Goal: Task Accomplishment & Management: Complete application form

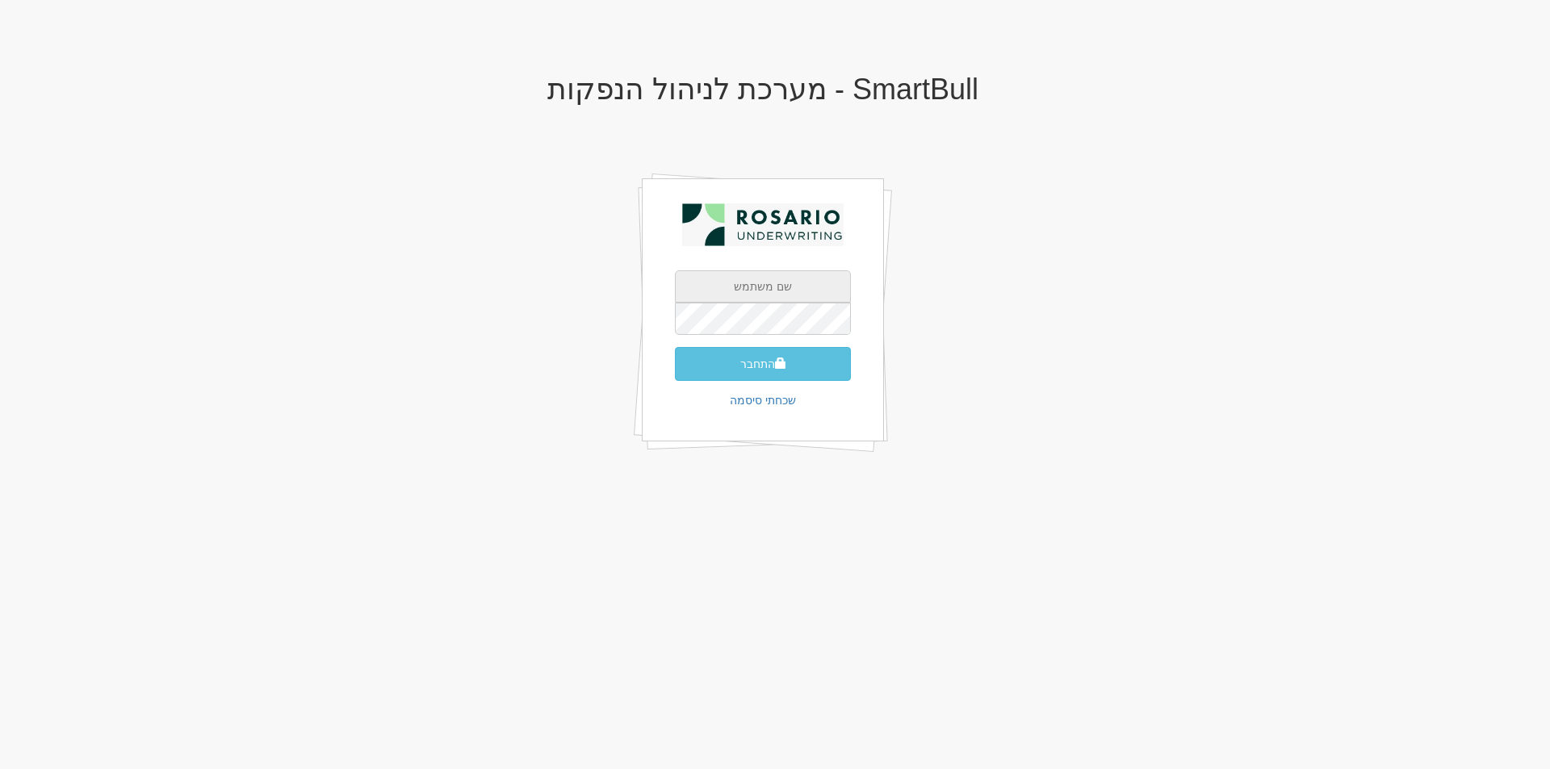
type input "[EMAIL_ADDRESS][PERSON_NAME][DOMAIN_NAME]"
click at [737, 363] on button "התחבר" at bounding box center [763, 364] width 176 height 34
type input "032464"
click at [675, 371] on button "התחבר" at bounding box center [763, 388] width 176 height 34
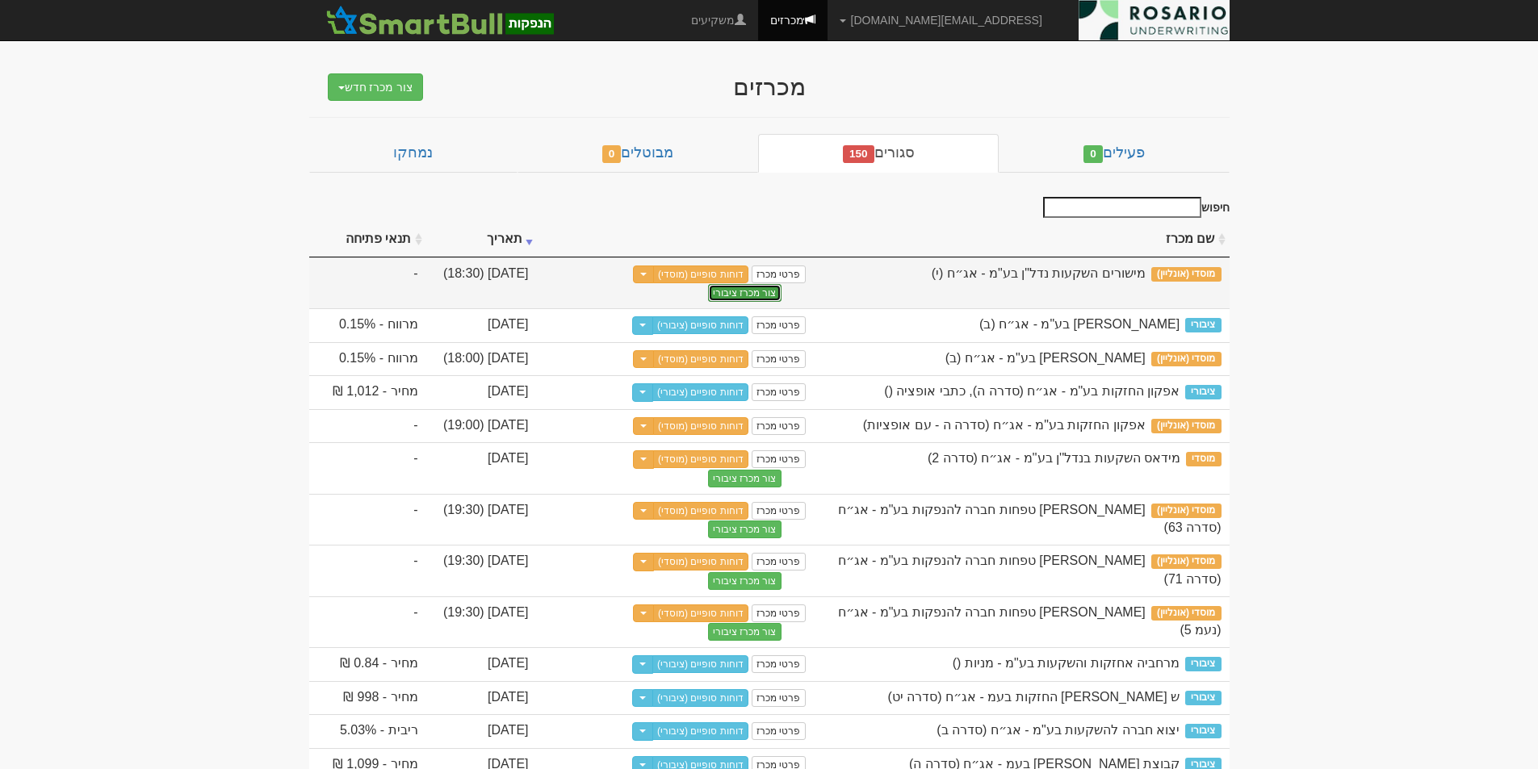
click at [736, 295] on button "צור מכרז ציבורי" at bounding box center [744, 293] width 73 height 18
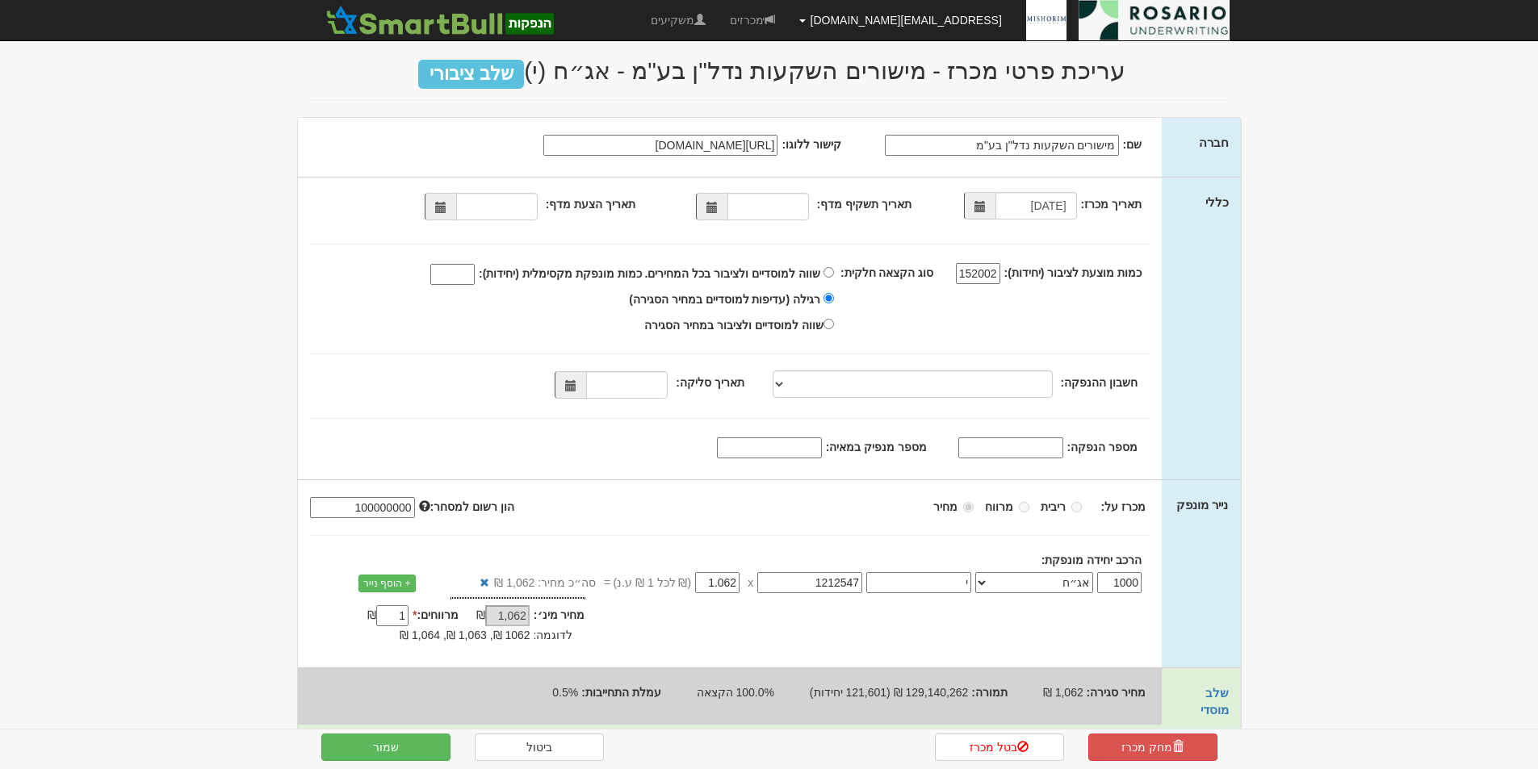
scroll to position [20, 0]
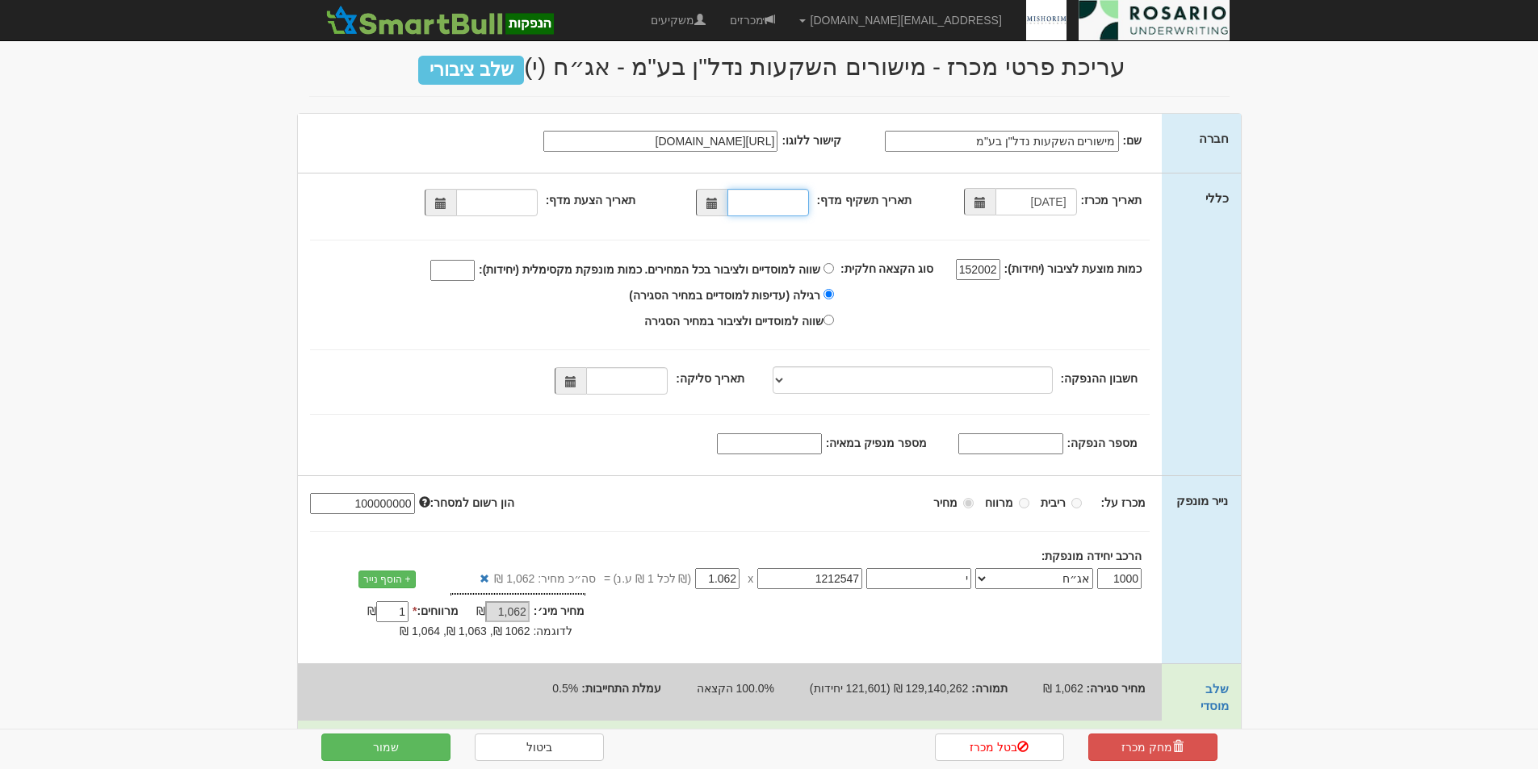
click at [765, 209] on input "תאריך תשקיף מדף:" at bounding box center [768, 202] width 82 height 27
click at [712, 203] on span at bounding box center [711, 203] width 11 height 11
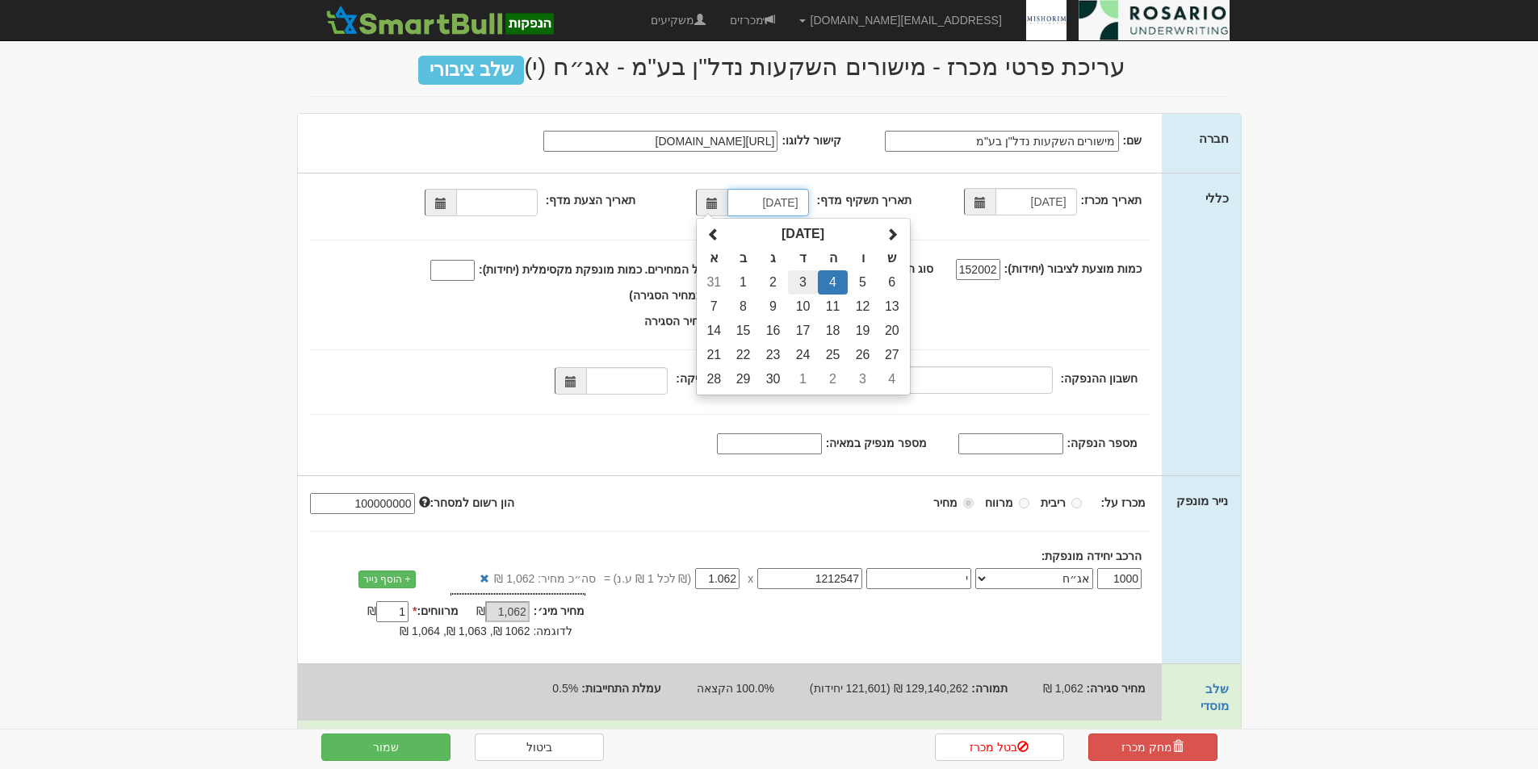
click at [808, 280] on td "3" at bounding box center [803, 282] width 30 height 24
type input "03/09/2025"
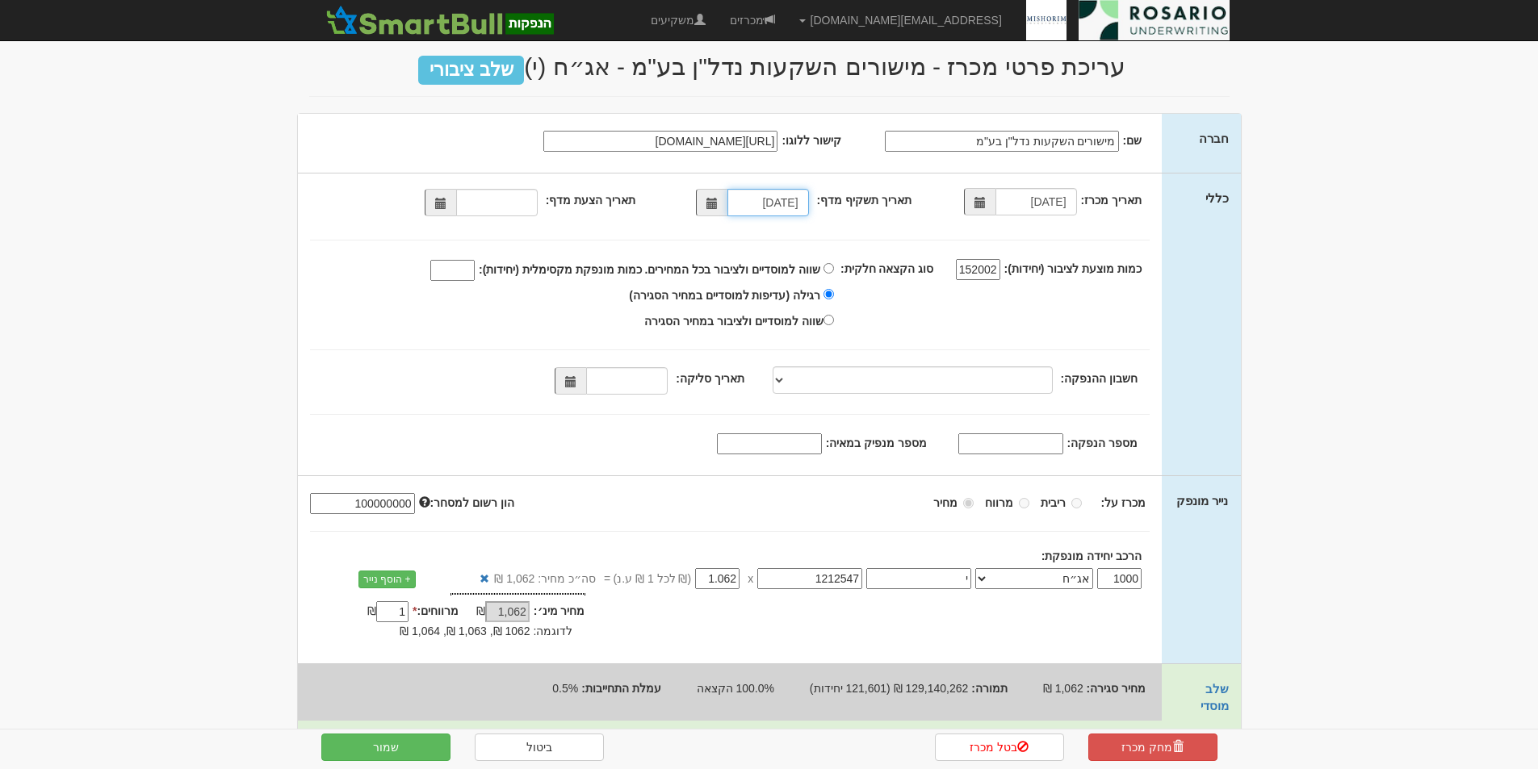
click at [444, 199] on span at bounding box center [440, 203] width 11 height 11
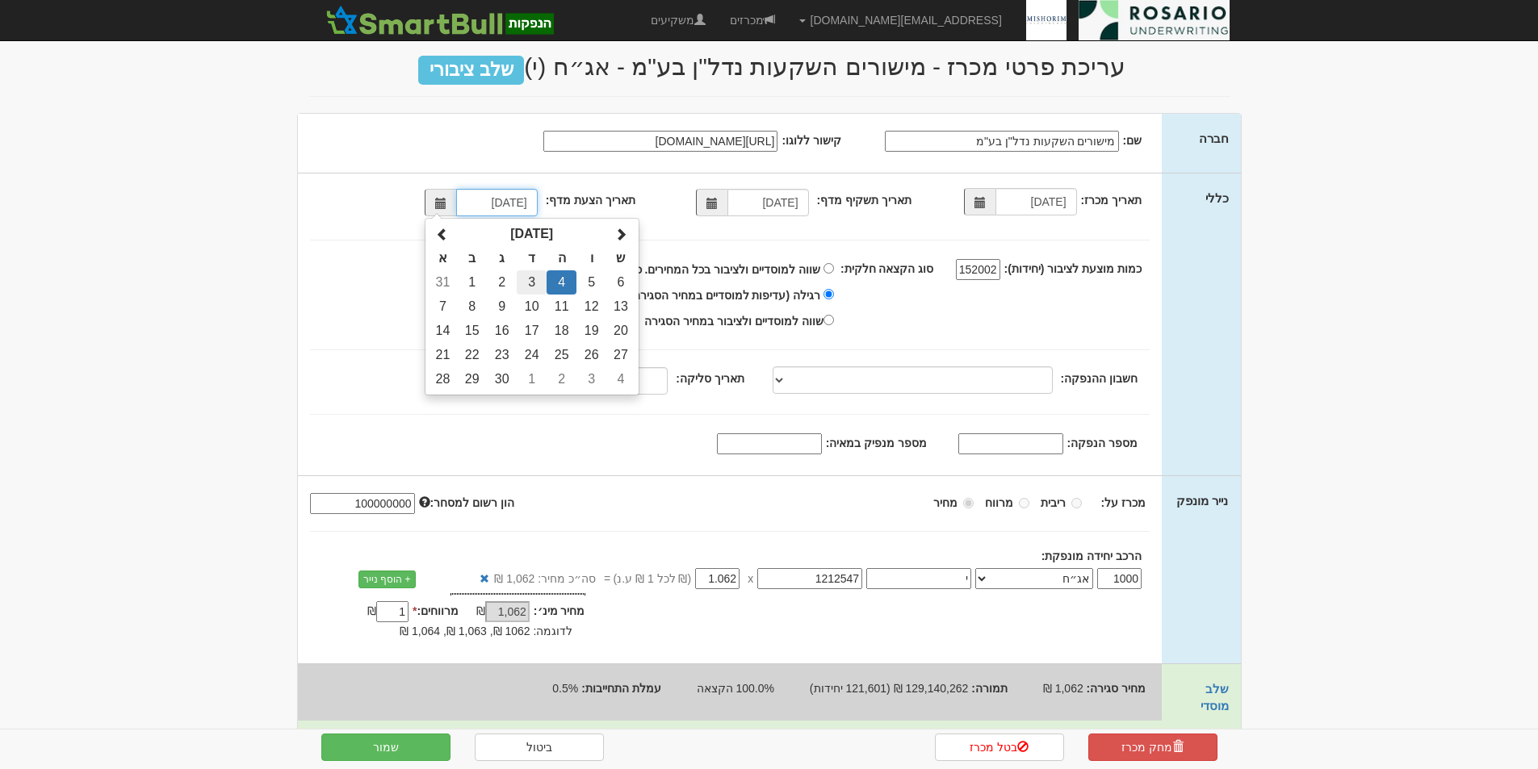
click at [532, 277] on td "3" at bounding box center [532, 282] width 30 height 24
type input "03/09/2025"
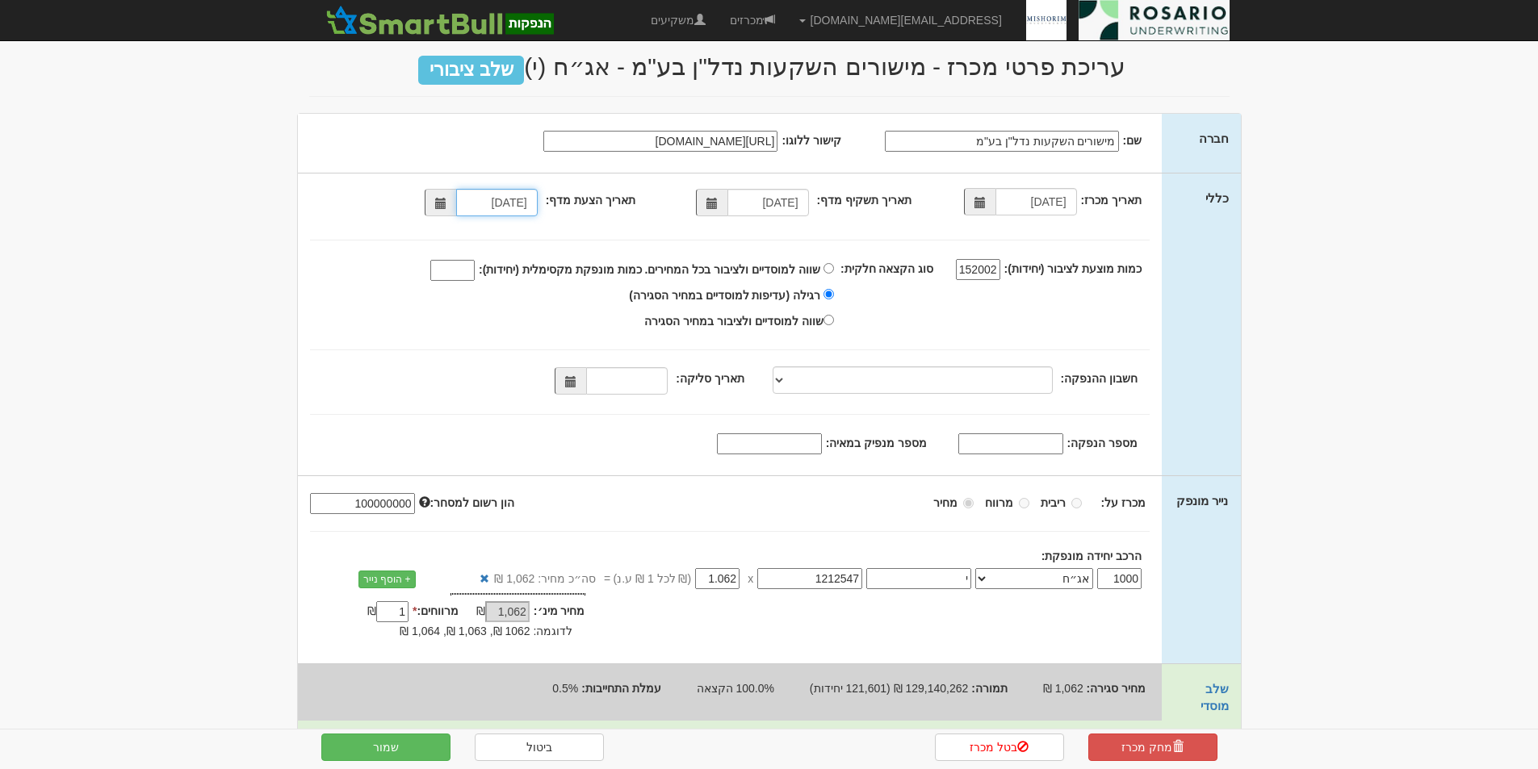
click at [715, 202] on span at bounding box center [711, 203] width 11 height 11
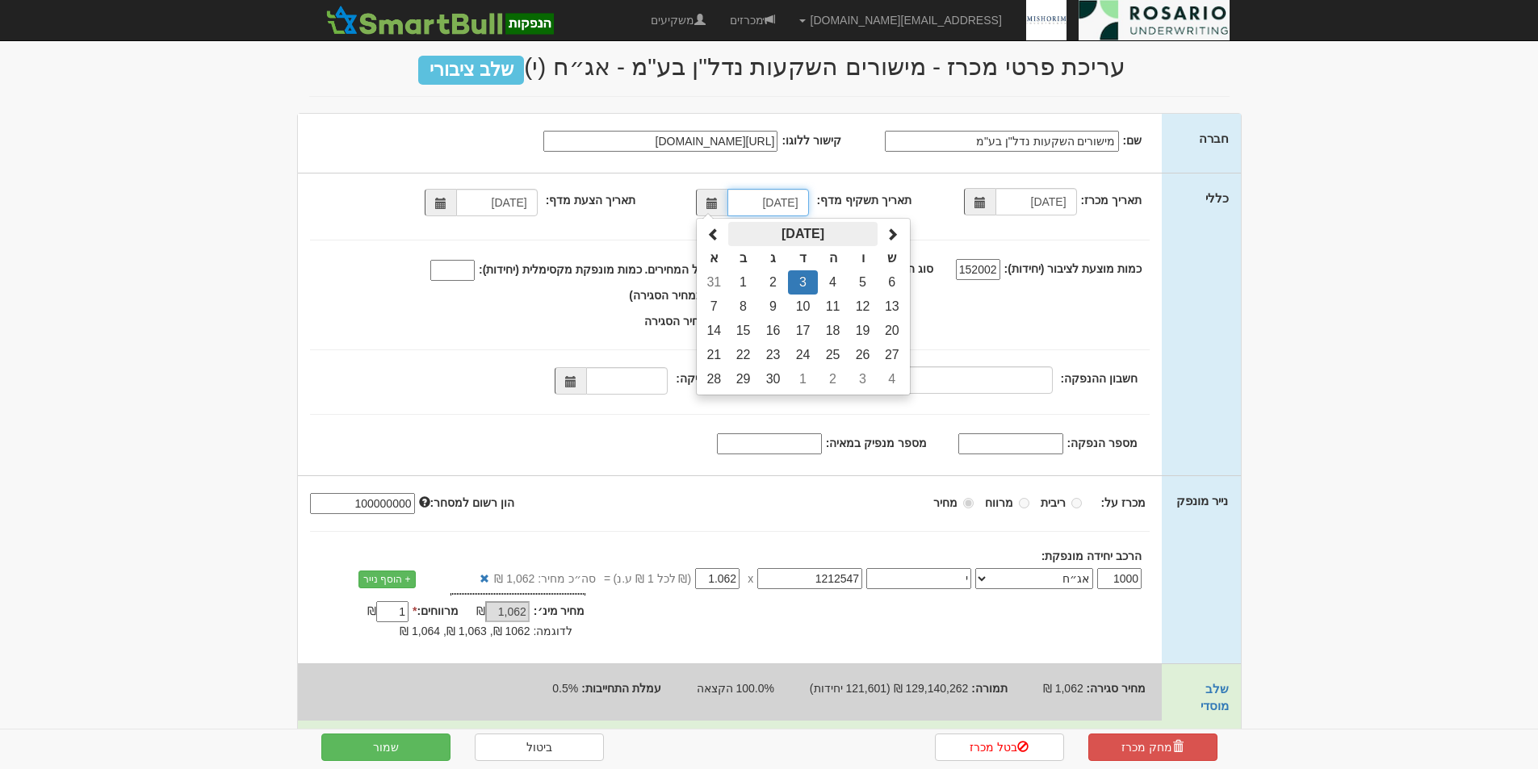
click at [789, 231] on th "ספטמבר 2025" at bounding box center [802, 234] width 149 height 24
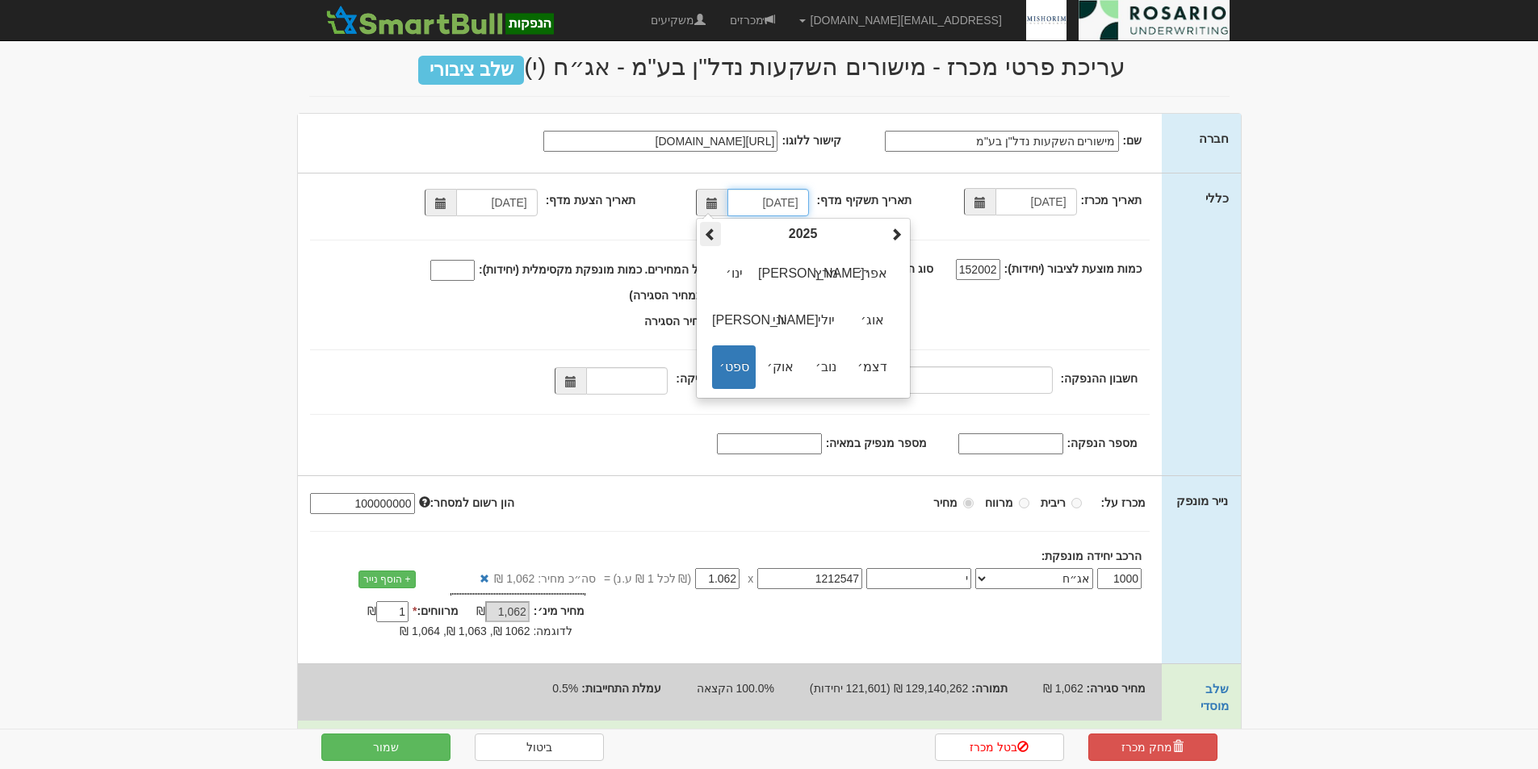
click at [710, 228] on span at bounding box center [710, 234] width 13 height 13
click at [878, 316] on span "אוג׳" at bounding box center [872, 321] width 44 height 44
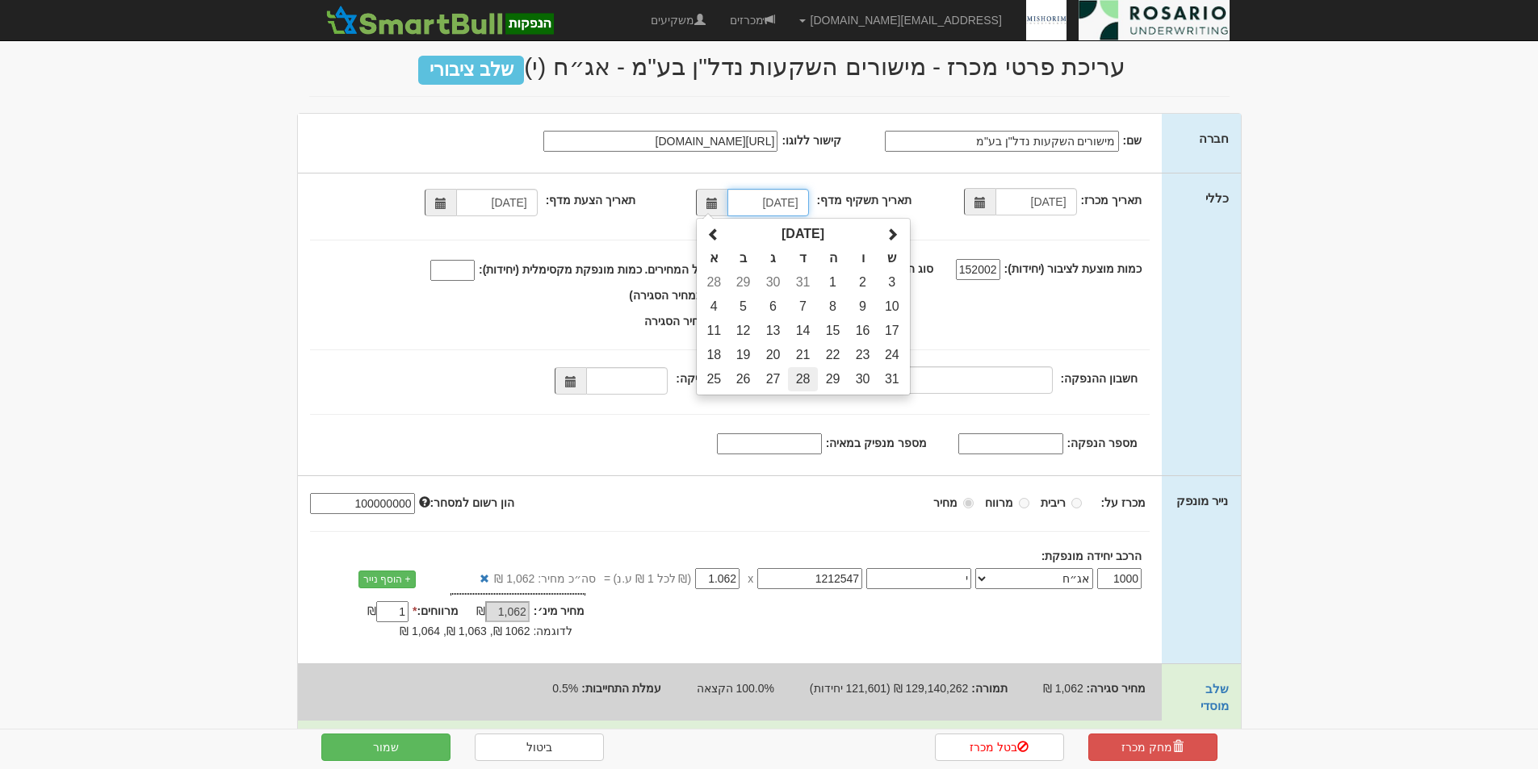
click at [803, 379] on td "28" at bounding box center [803, 379] width 30 height 24
type input "28/08/2024"
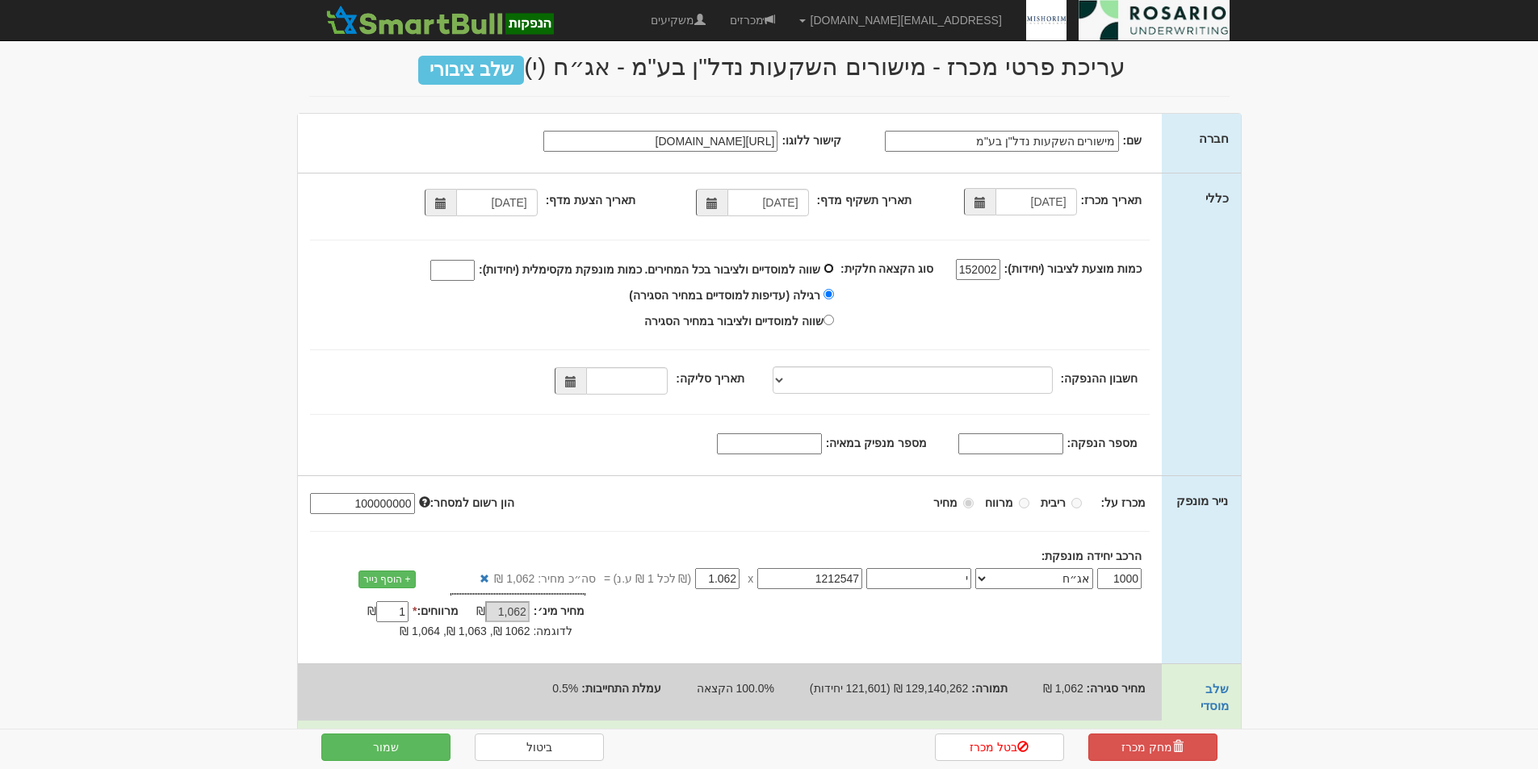
click at [834, 267] on input "שווה למוסדיים ולציבור בכל המחירים. כמות מונפקת מקסימלית (יחידות):" at bounding box center [828, 268] width 10 height 10
radio input "true"
click at [475, 272] on input "שווה למוסדיים ולציבור בכל המחירים. כמות מונפקת מקסימלית (יחידות):" at bounding box center [452, 270] width 44 height 21
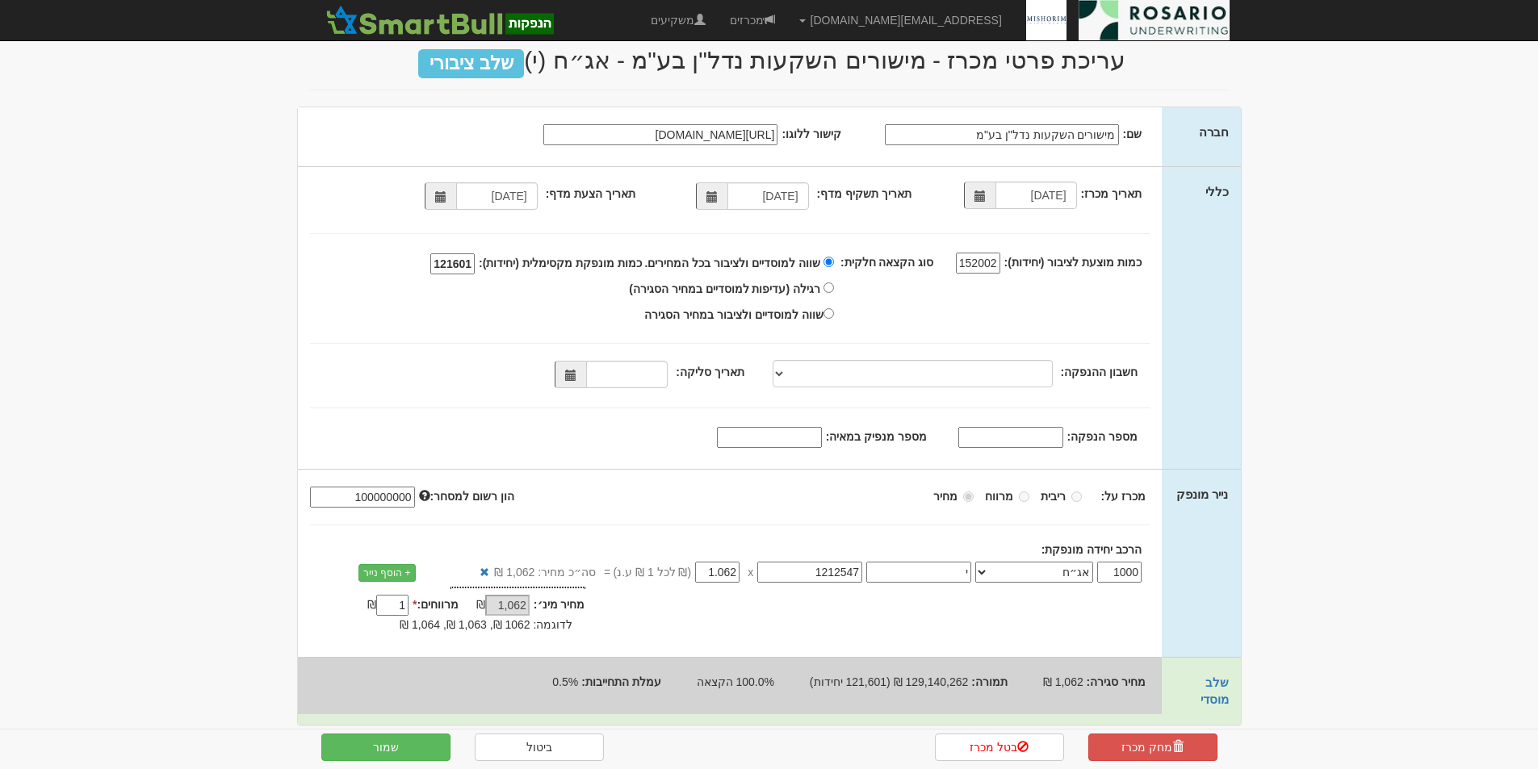
scroll to position [32, 0]
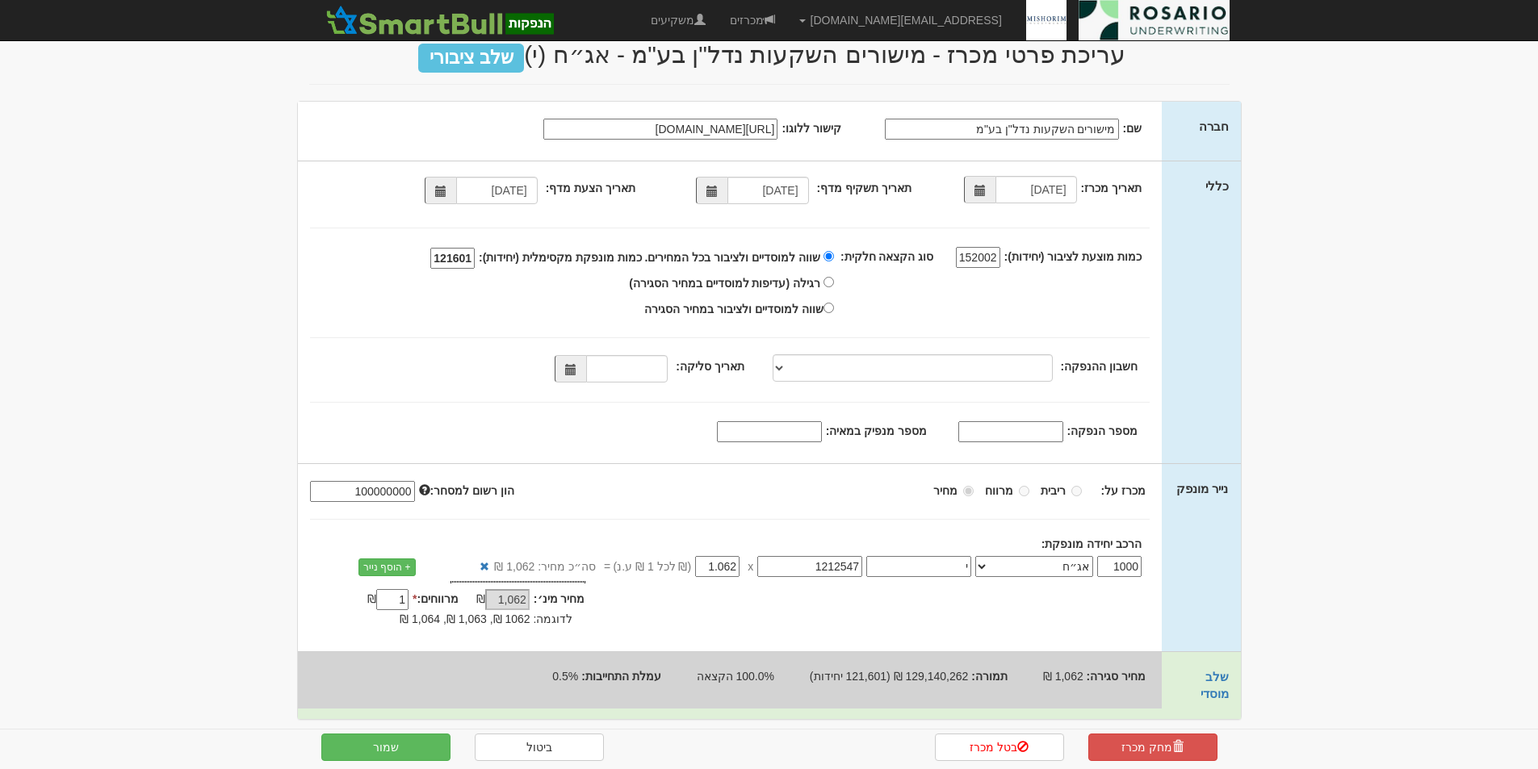
click at [576, 372] on span at bounding box center [570, 369] width 11 height 11
type input "121601"
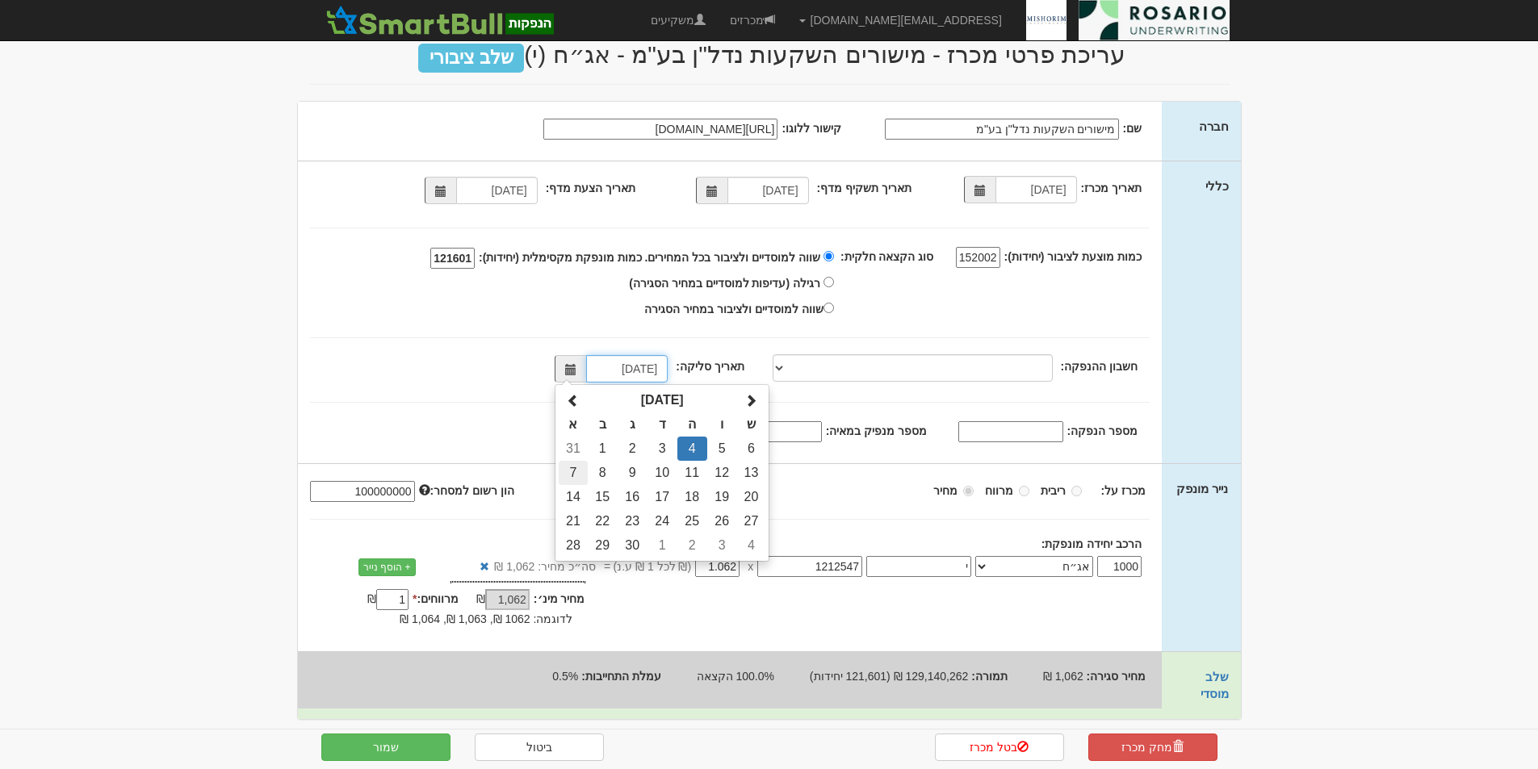
click at [578, 468] on td "7" at bounding box center [573, 473] width 28 height 24
type input "07/09/2025"
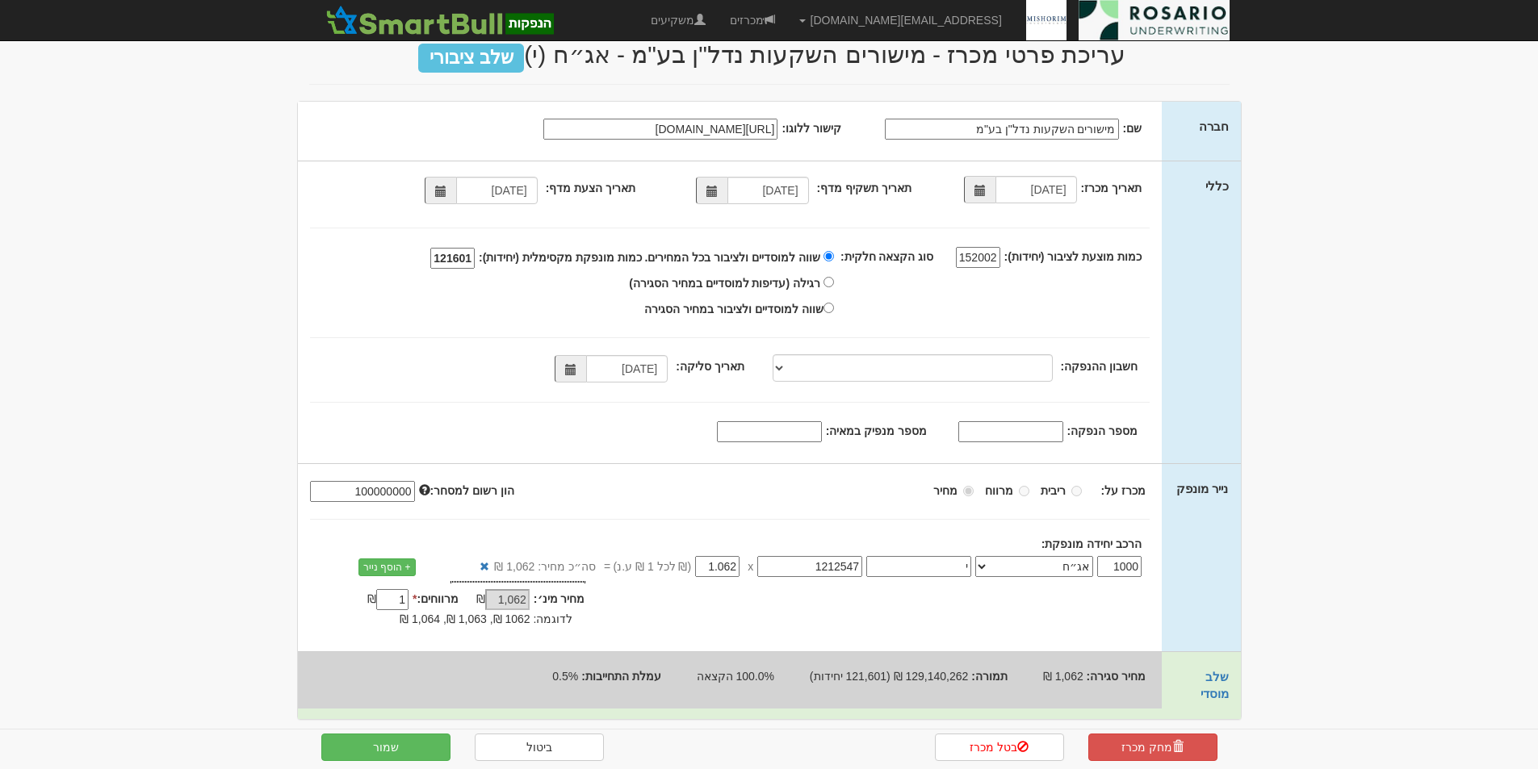
click at [1020, 430] on input "מספר הנפקה:" at bounding box center [1010, 431] width 105 height 21
paste input "03("
click at [1054, 430] on input "03(" at bounding box center [1010, 431] width 105 height 21
type input "03"
drag, startPoint x: 1047, startPoint y: 430, endPoint x: 1111, endPoint y: 438, distance: 64.2
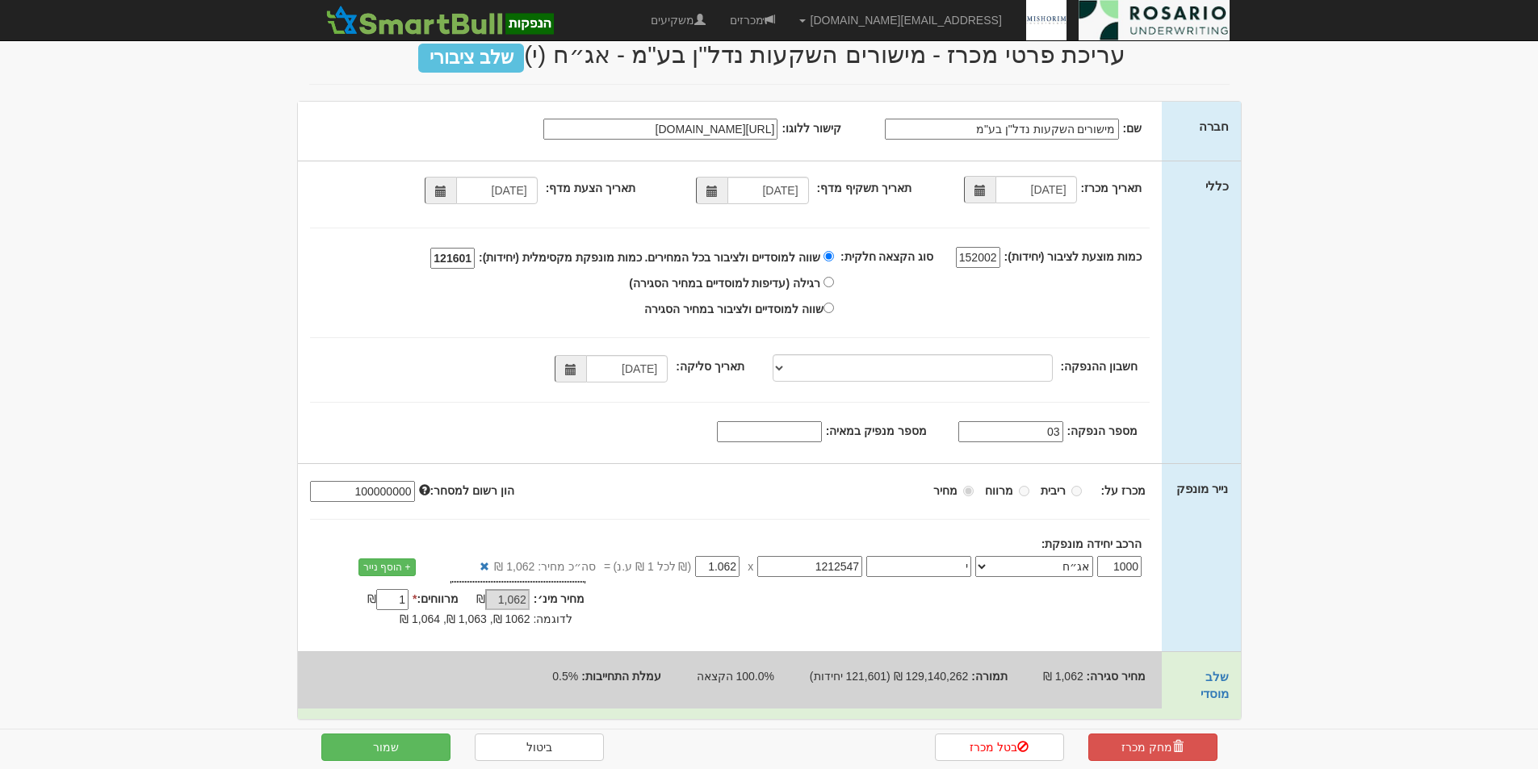
click at [1111, 423] on div "מספר הנפקה: 03" at bounding box center [718, 423] width 840 height 0
click at [1042, 434] on input "12028803" at bounding box center [1010, 431] width 105 height 21
type input "1202803"
drag, startPoint x: 783, startPoint y: 432, endPoint x: 861, endPoint y: 441, distance: 78.0
click at [784, 432] on input "מספר מנפיק במאיה:" at bounding box center [769, 431] width 105 height 21
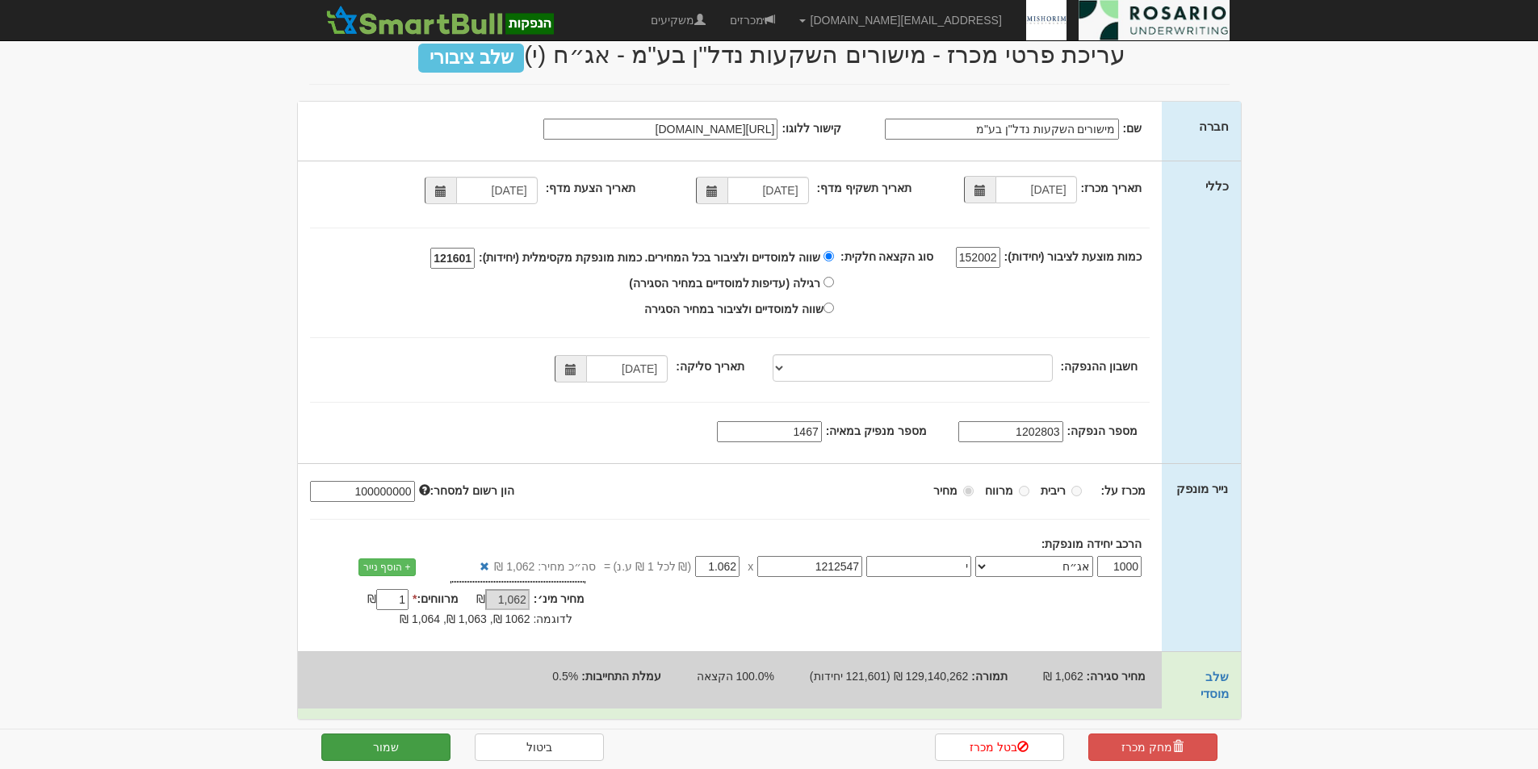
type input "1467"
click at [415, 744] on button "שמור" at bounding box center [385, 747] width 129 height 27
